Goal: Information Seeking & Learning: Find specific fact

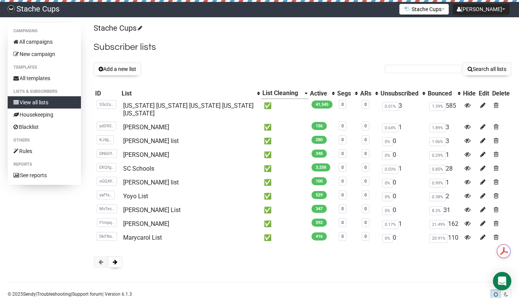
click at [423, 64] on form "Search all lists" at bounding box center [447, 68] width 126 height 13
click at [420, 66] on input "text" at bounding box center [422, 69] width 77 height 8
type input "tara"
click at [471, 73] on button "Search all lists" at bounding box center [486, 68] width 49 height 13
click at [402, 71] on input "text" at bounding box center [422, 69] width 77 height 8
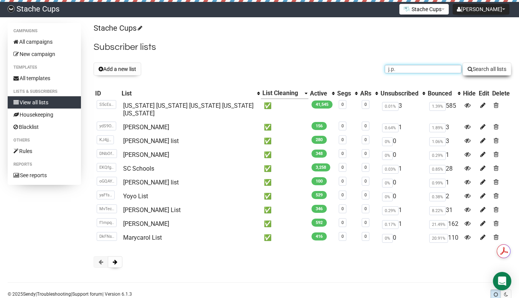
type input "j.p."
click at [473, 71] on button "Search all lists" at bounding box center [486, 68] width 49 height 13
